Goal: Information Seeking & Learning: Find specific fact

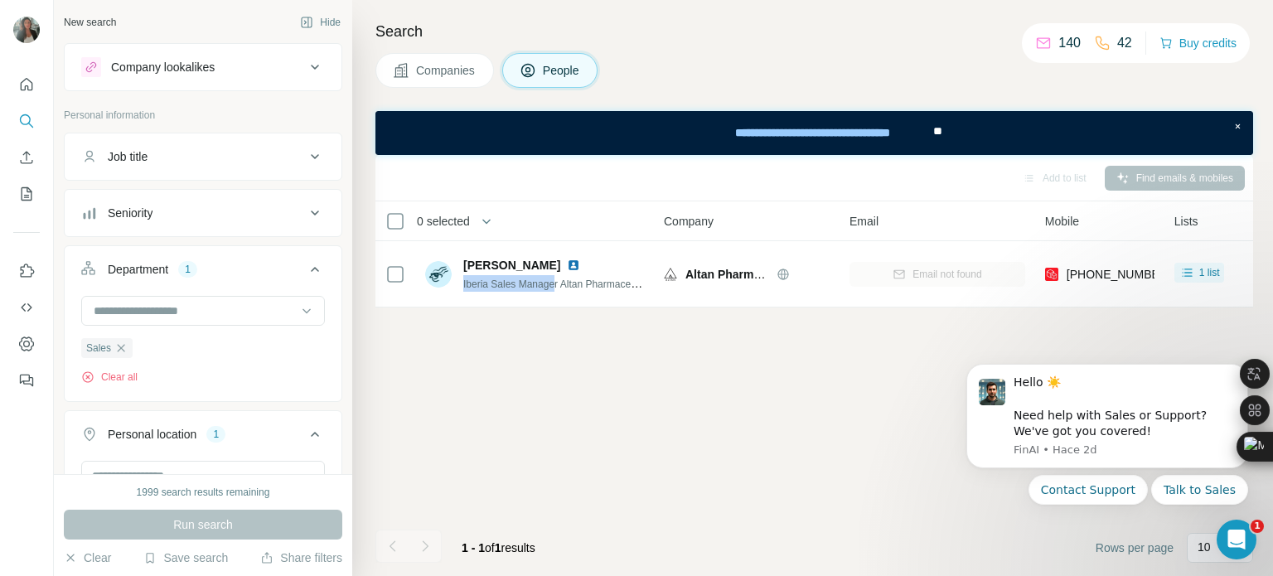
click at [442, 70] on span "Companies" at bounding box center [446, 70] width 61 height 17
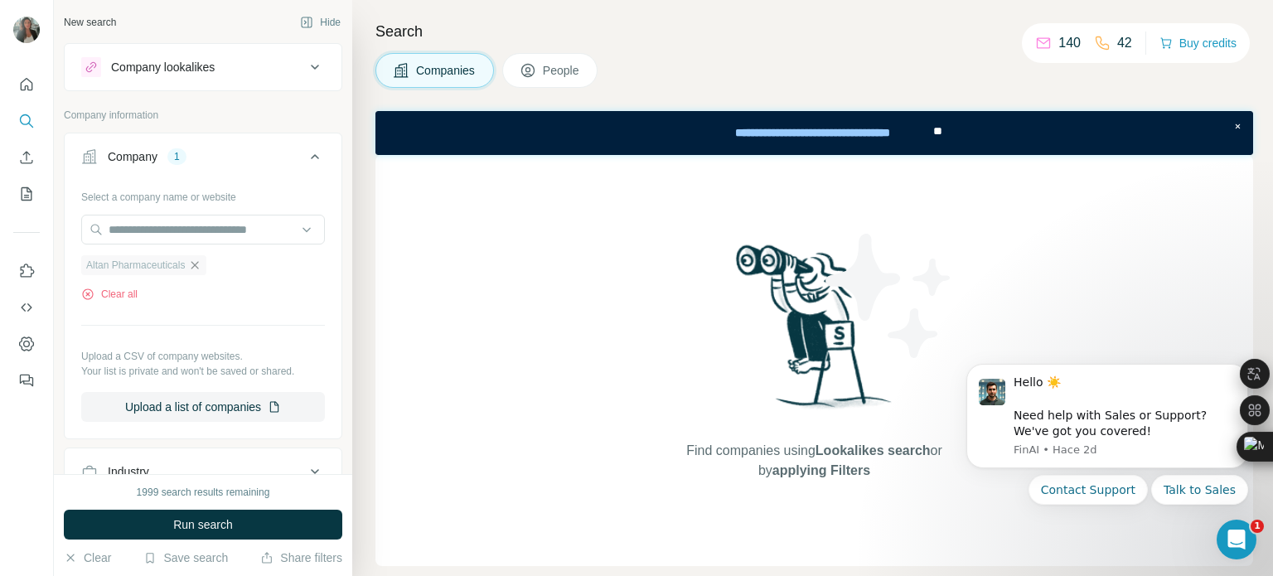
click at [199, 263] on icon "button" at bounding box center [194, 265] width 13 height 13
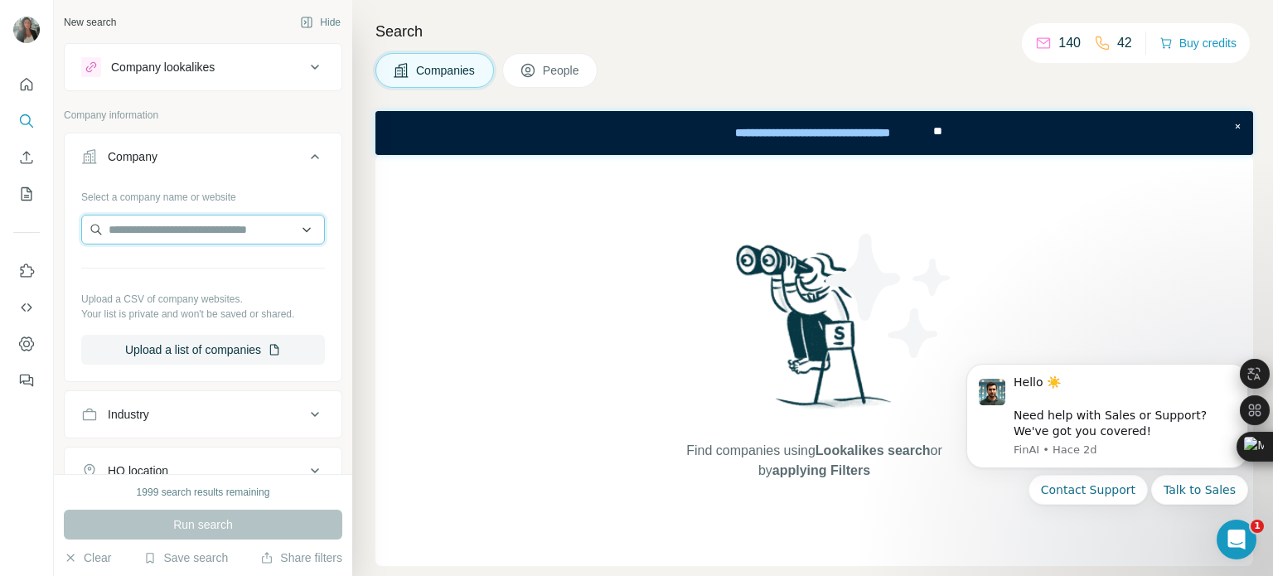
click at [156, 232] on input "text" at bounding box center [203, 230] width 244 height 30
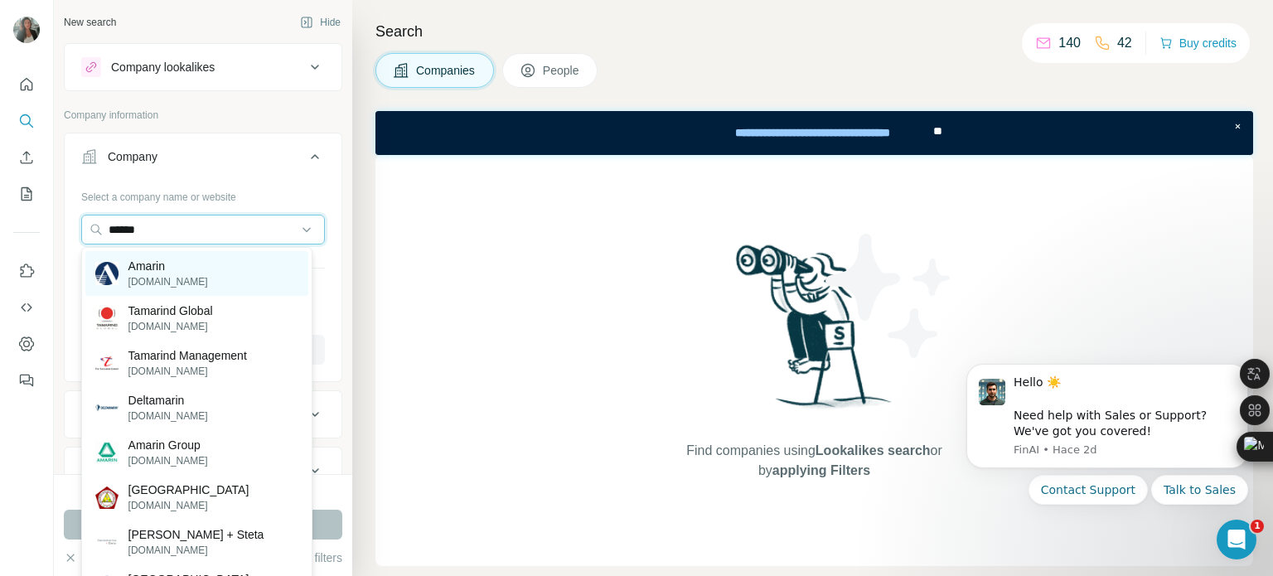
type input "******"
click at [165, 277] on p "[DOMAIN_NAME]" at bounding box center [168, 281] width 80 height 15
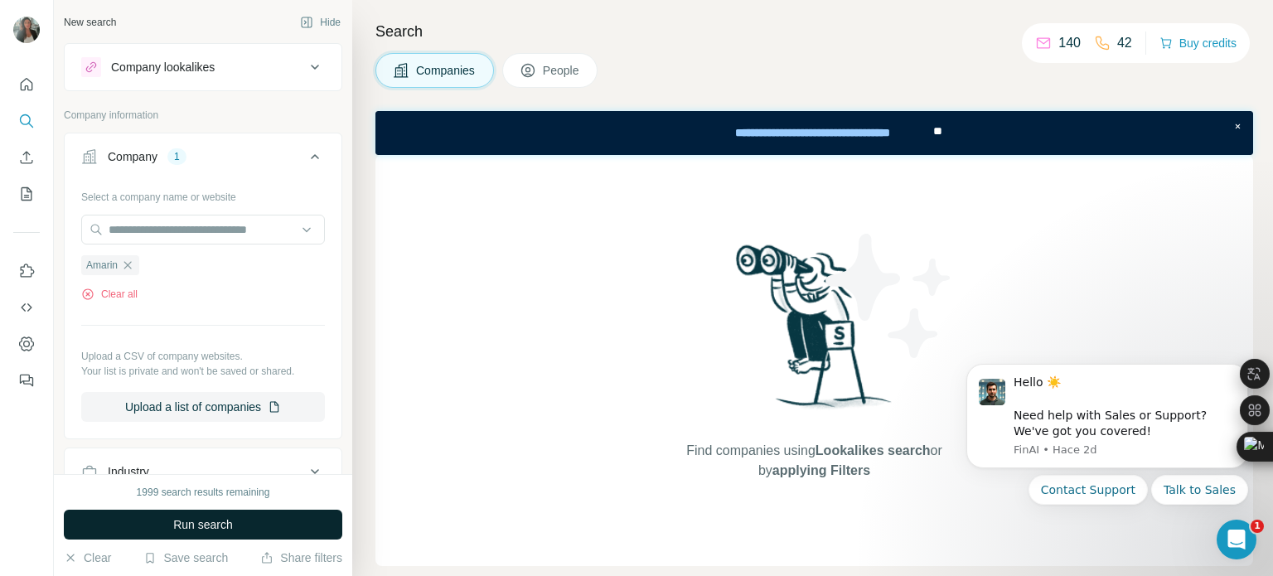
click at [195, 530] on span "Run search" at bounding box center [203, 524] width 60 height 17
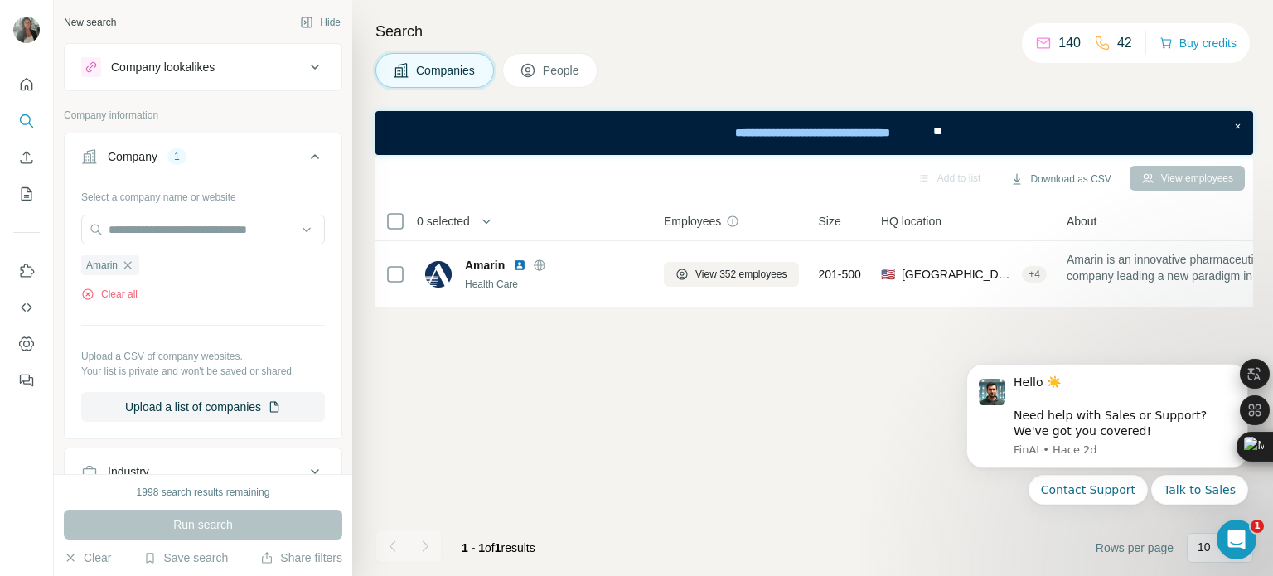
click at [572, 66] on span "People" at bounding box center [562, 70] width 38 height 17
